Goal: Transaction & Acquisition: Purchase product/service

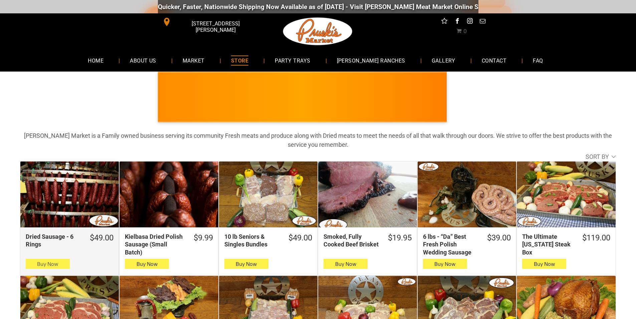
click at [66, 262] on button "Buy Now" at bounding box center [48, 263] width 44 height 10
click at [56, 260] on button "Buy Now" at bounding box center [48, 263] width 44 height 10
click at [68, 263] on button "Buy Now" at bounding box center [48, 263] width 44 height 10
